Goal: Information Seeking & Learning: Learn about a topic

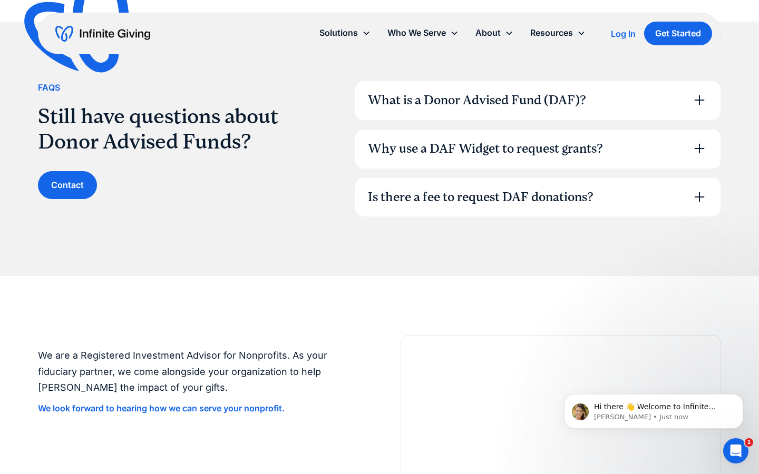
scroll to position [1444, 0]
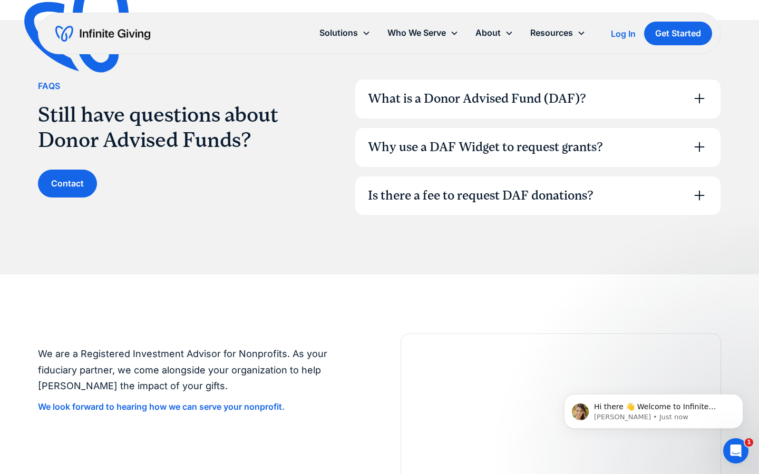
click at [425, 137] on div "Why use a DAF Widget to request grants?" at bounding box center [537, 147] width 365 height 39
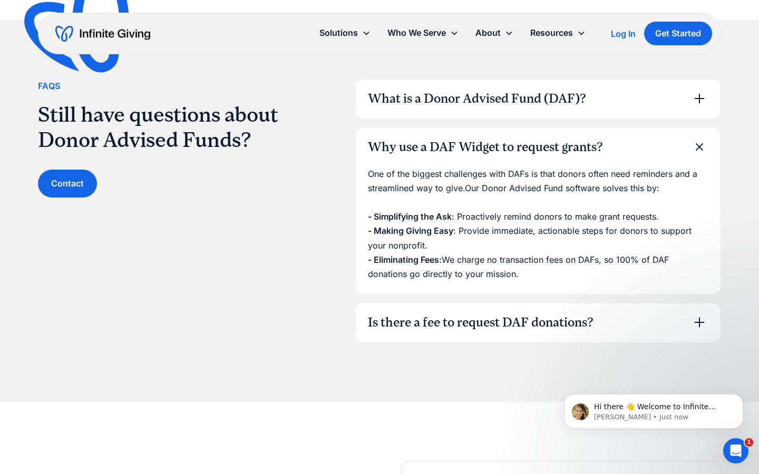
click at [402, 316] on div "Is there a fee to request DAF donations?" at bounding box center [481, 323] width 226 height 18
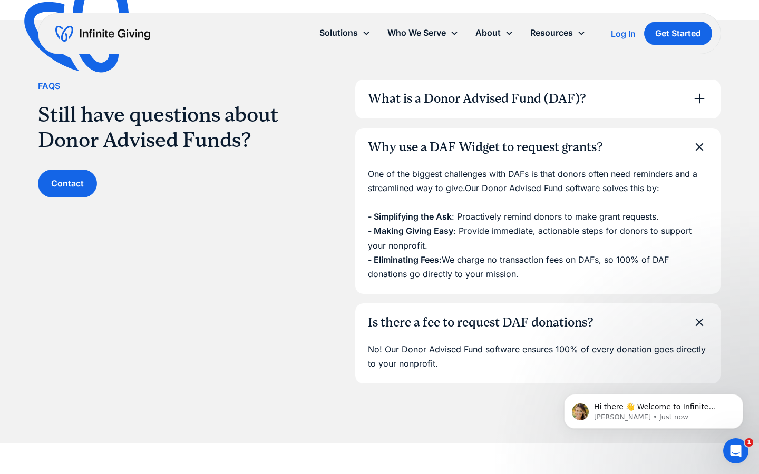
click at [416, 304] on div "Is there a fee to request DAF donations?" at bounding box center [537, 323] width 365 height 39
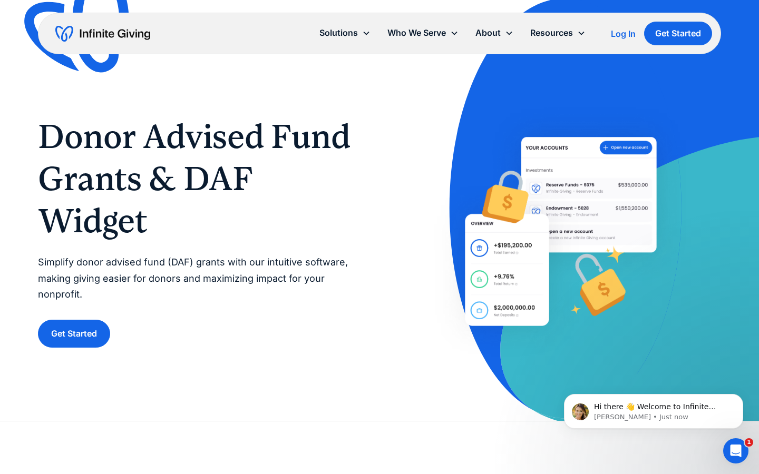
scroll to position [27, 0]
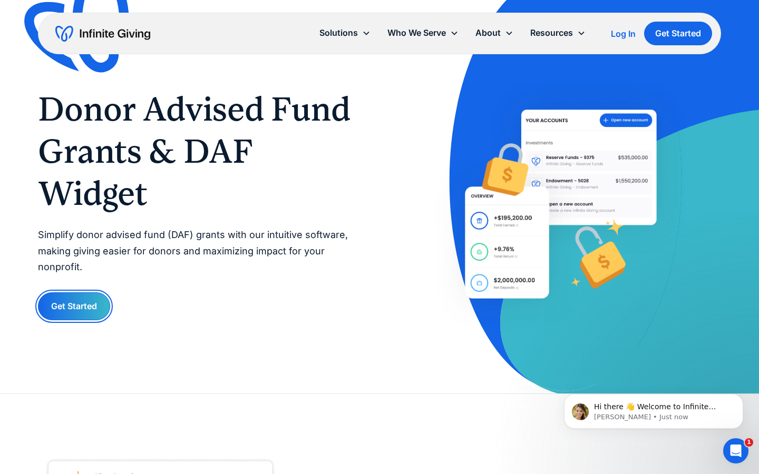
click at [62, 309] on link "Get Started" at bounding box center [74, 306] width 72 height 28
